Goal: Browse casually

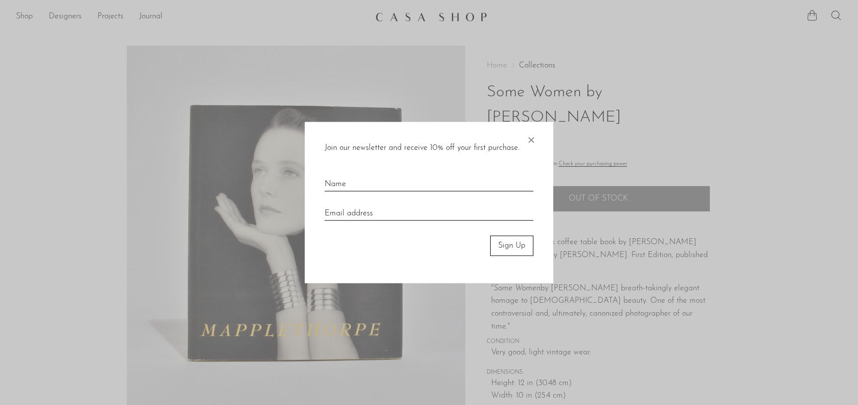
click at [529, 141] on span "×" at bounding box center [531, 138] width 10 height 32
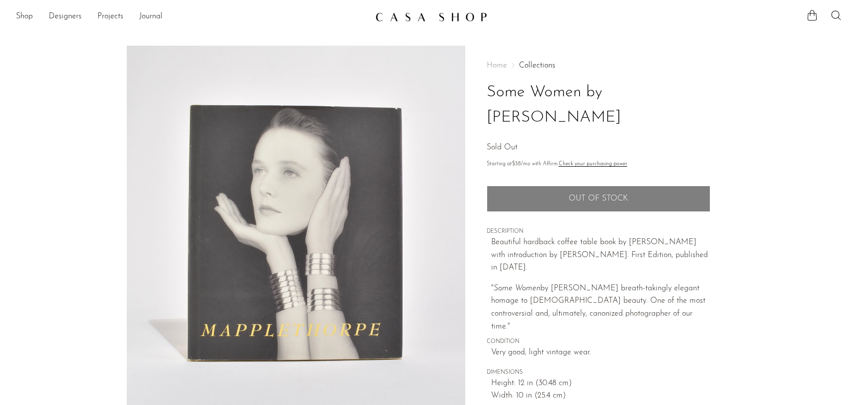
scroll to position [241, 0]
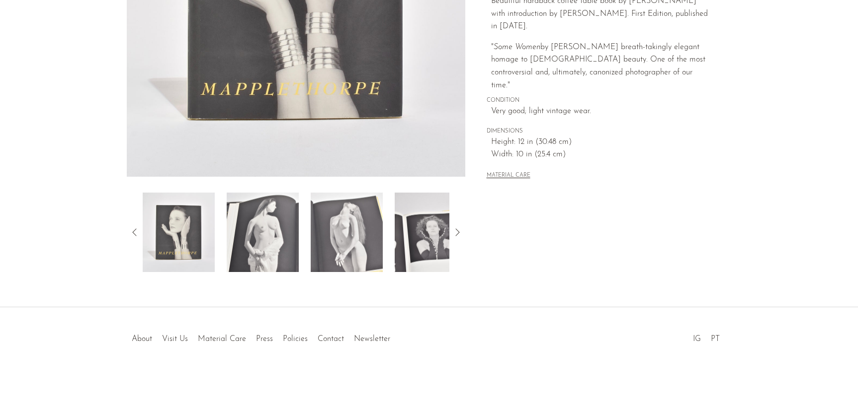
click at [458, 232] on icon at bounding box center [457, 233] width 12 height 12
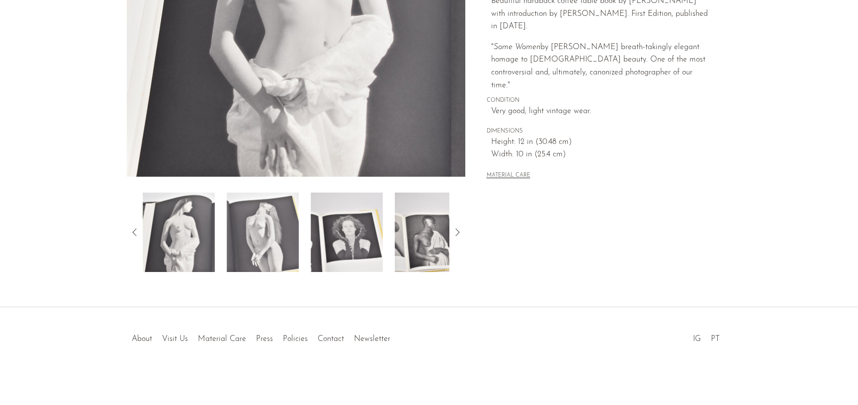
click at [458, 232] on icon at bounding box center [457, 233] width 12 height 12
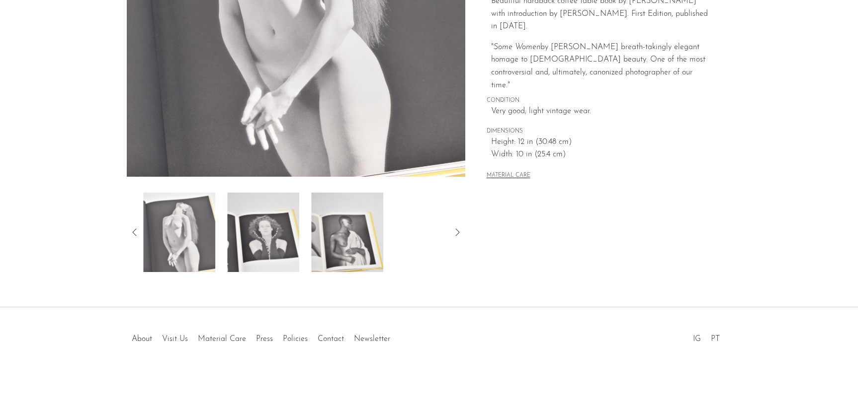
click at [458, 232] on icon at bounding box center [457, 233] width 12 height 12
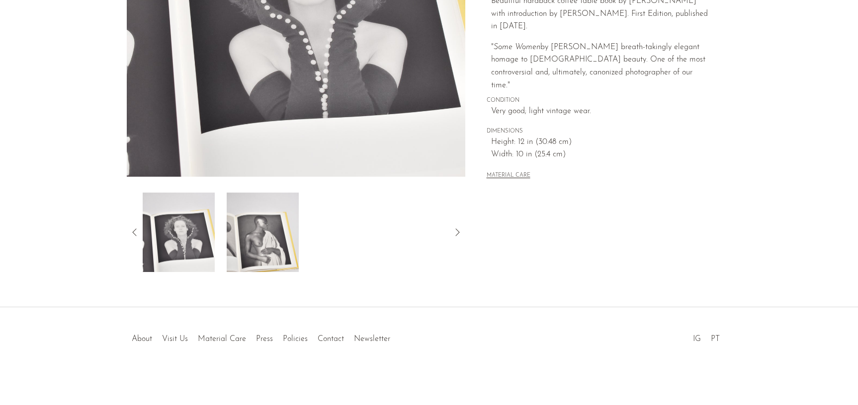
click at [458, 232] on icon at bounding box center [457, 233] width 12 height 12
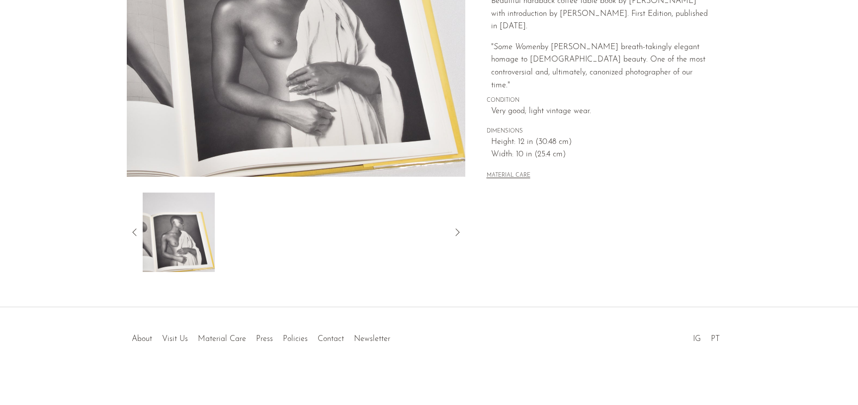
click at [458, 232] on icon at bounding box center [457, 233] width 12 height 12
click at [133, 229] on icon at bounding box center [135, 233] width 12 height 12
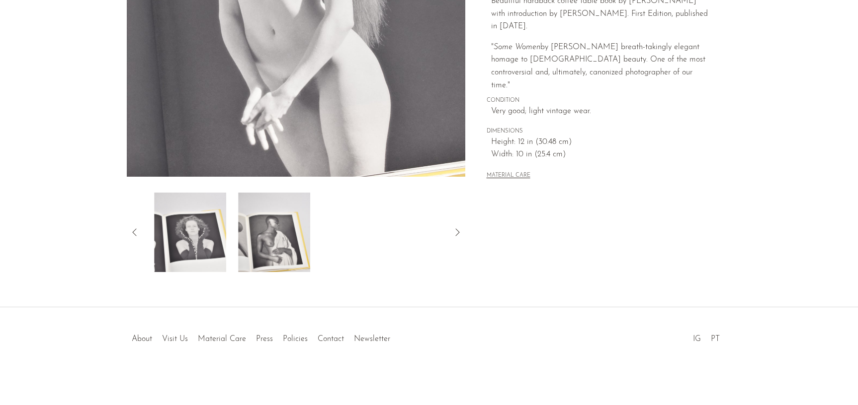
click at [133, 229] on icon at bounding box center [135, 233] width 12 height 12
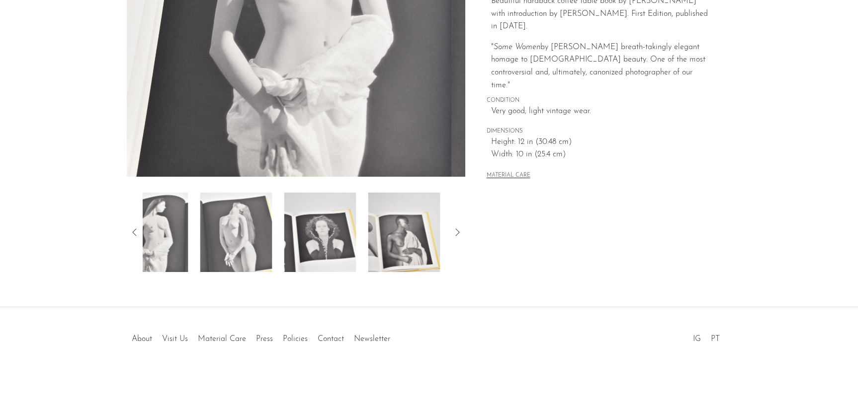
click at [133, 229] on icon at bounding box center [135, 233] width 12 height 12
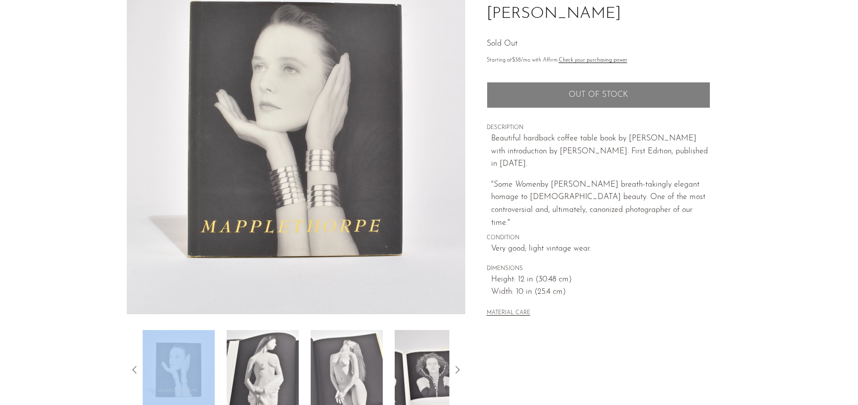
scroll to position [0, 0]
